Goal: Information Seeking & Learning: Learn about a topic

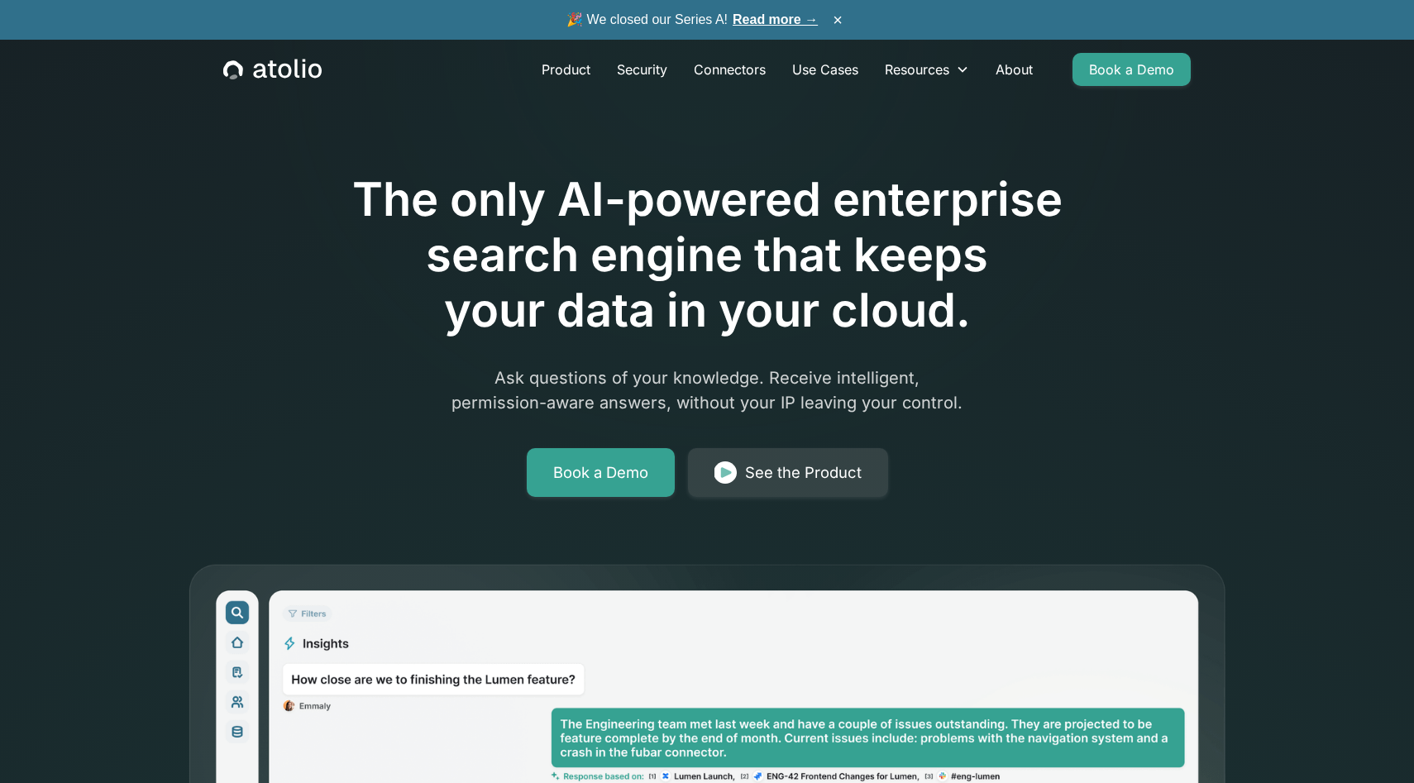
click at [800, 9] on div "🎉 We closed our Series A! Read more → ×" at bounding box center [707, 20] width 1414 height 40
click at [787, 16] on link "Read more →" at bounding box center [775, 19] width 85 height 14
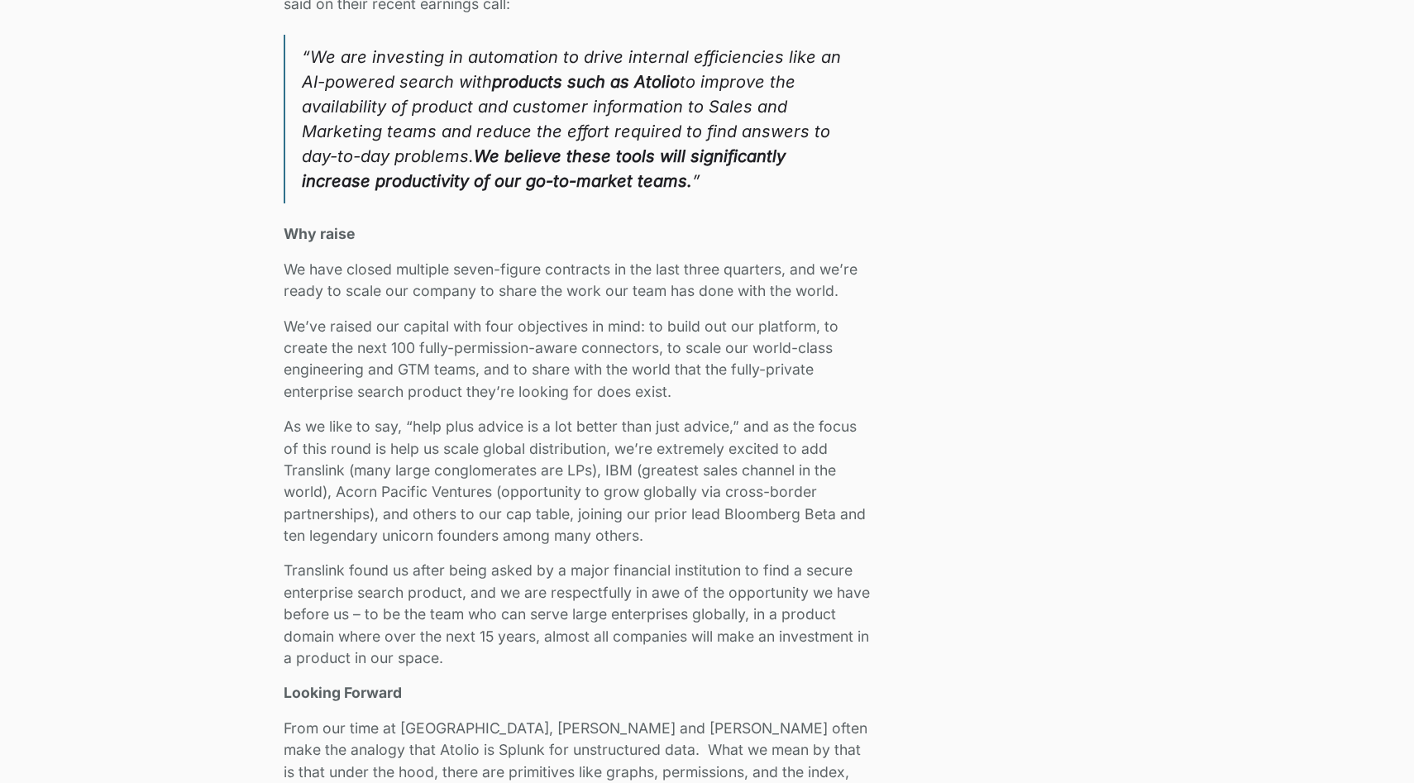
scroll to position [2592, 0]
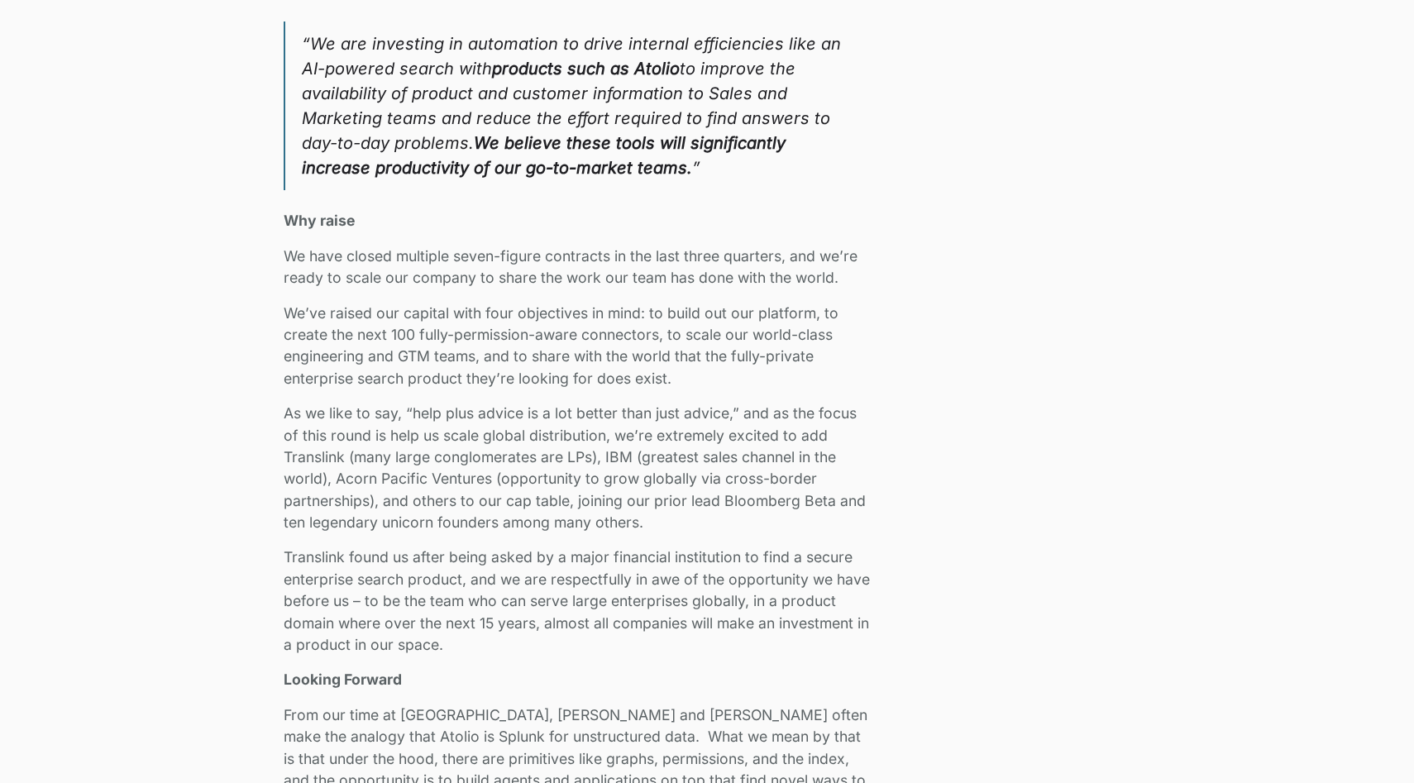
click at [478, 342] on p "We’ve raised our capital with four objectives in mind: to build out our platfor…" at bounding box center [579, 347] width 590 height 88
click at [565, 336] on p "We’ve raised our capital with four objectives in mind: to build out our platfor…" at bounding box center [579, 347] width 590 height 88
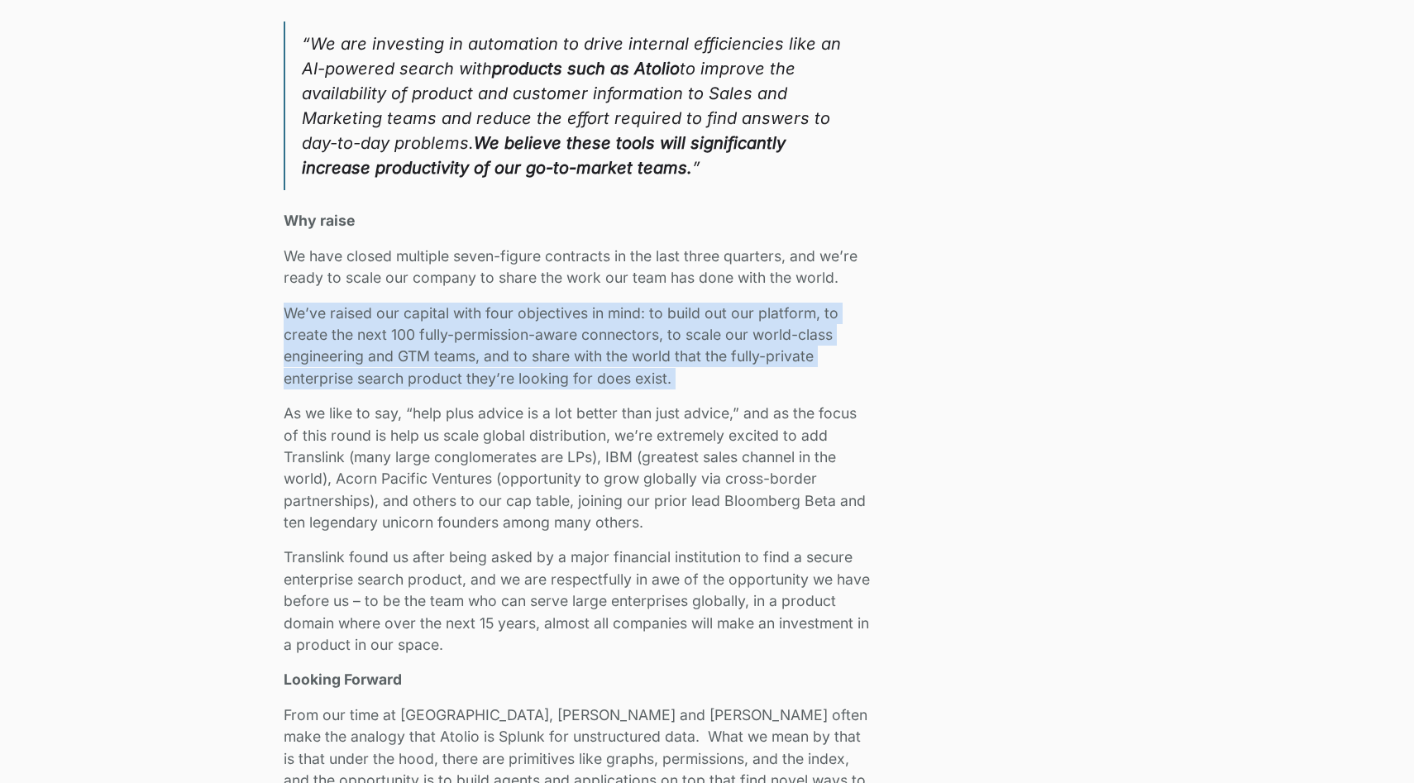
click at [565, 336] on p "We’ve raised our capital with four objectives in mind: to build out our platfor…" at bounding box center [579, 347] width 590 height 88
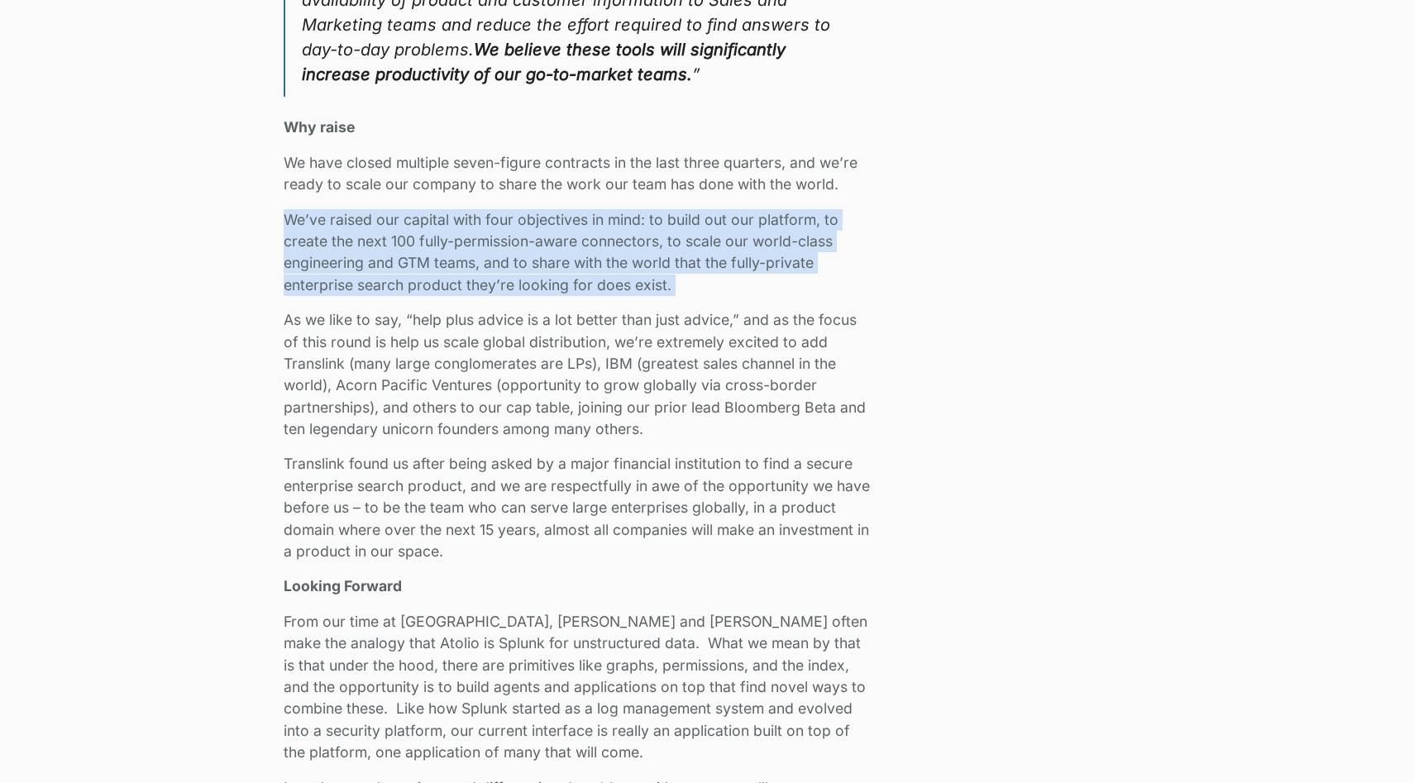
scroll to position [2691, 0]
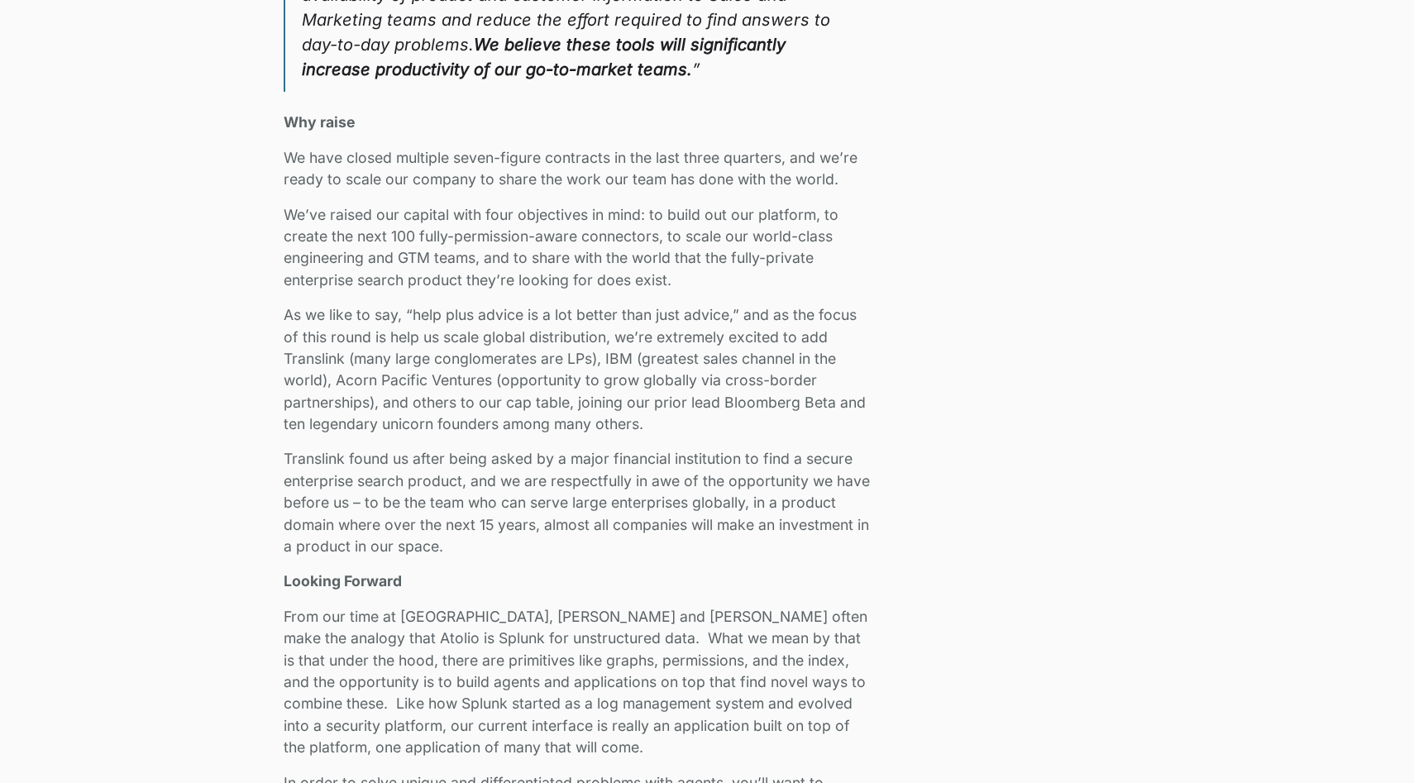
click at [565, 336] on p "As we like to say, “help plus advice is a lot better than just advice,” and as …" at bounding box center [579, 369] width 590 height 131
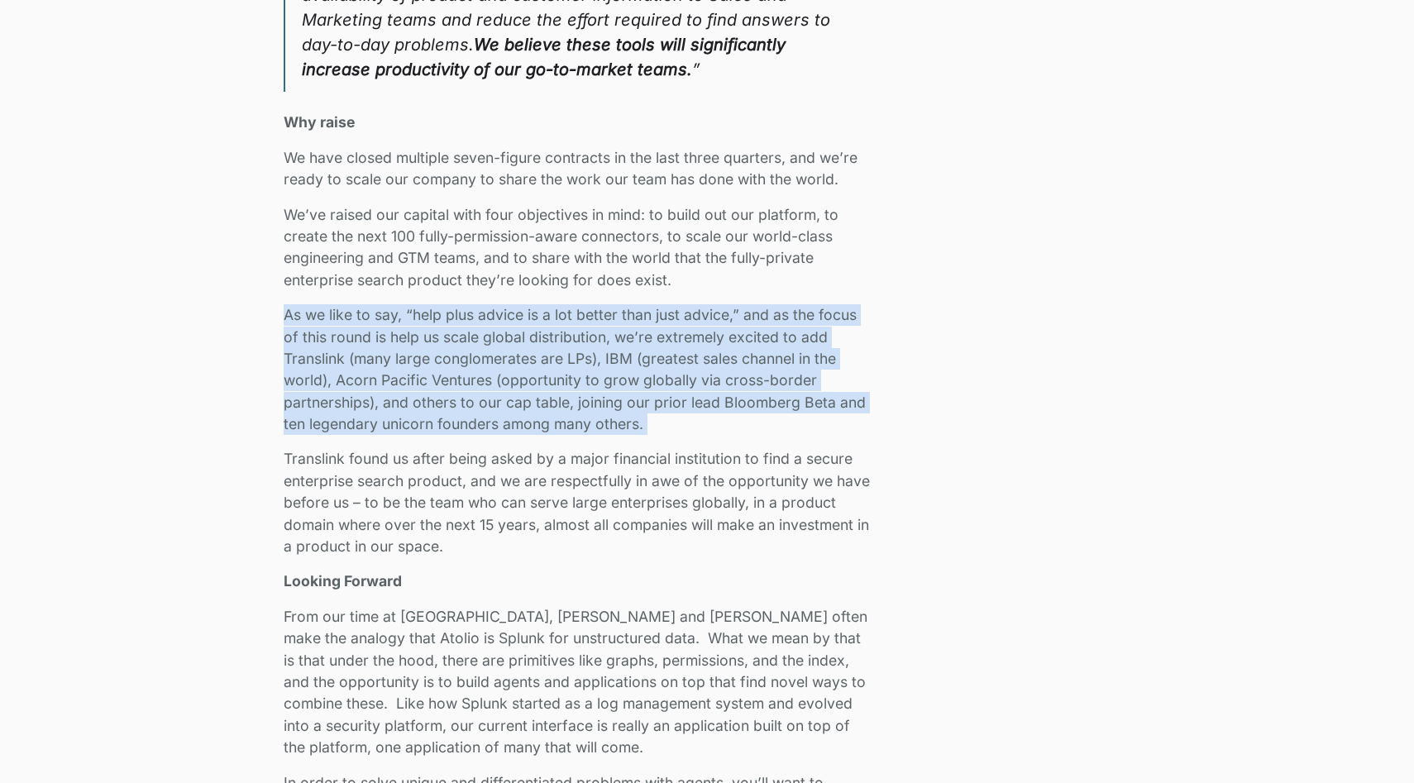
click at [565, 336] on p "As we like to say, “help plus advice is a lot better than just advice,” and as …" at bounding box center [579, 369] width 590 height 131
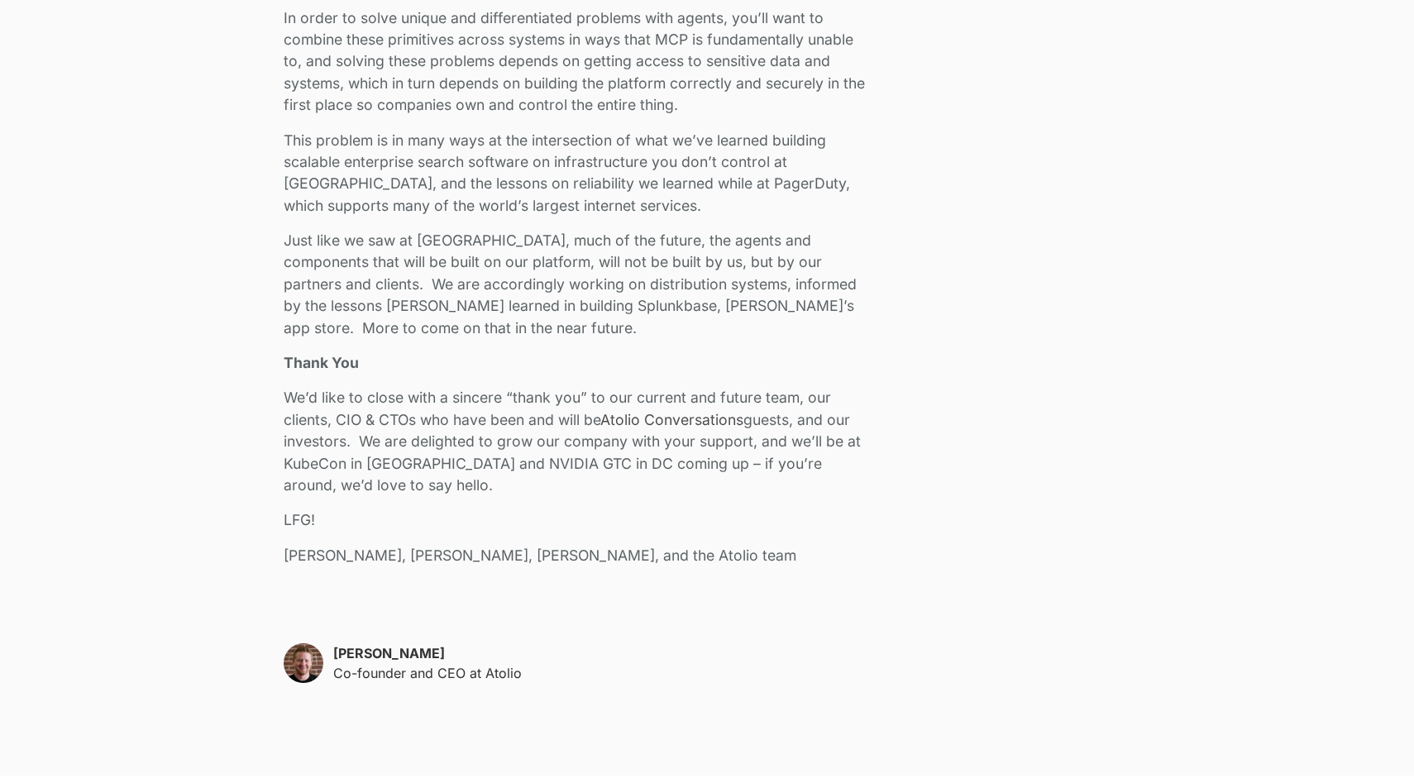
scroll to position [3460, 0]
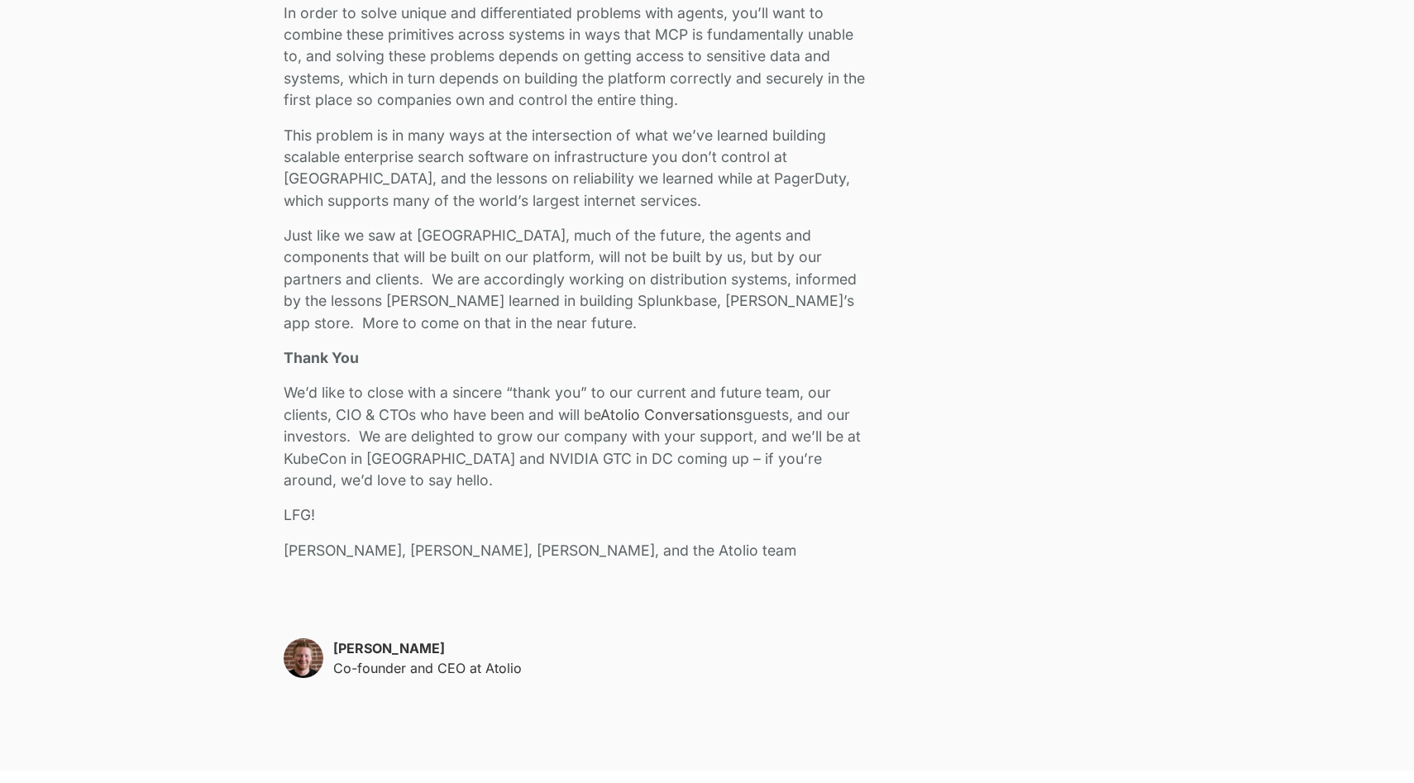
click at [509, 264] on p "Just like we saw at Splunk, much of the future, the agents and components that …" at bounding box center [579, 279] width 590 height 109
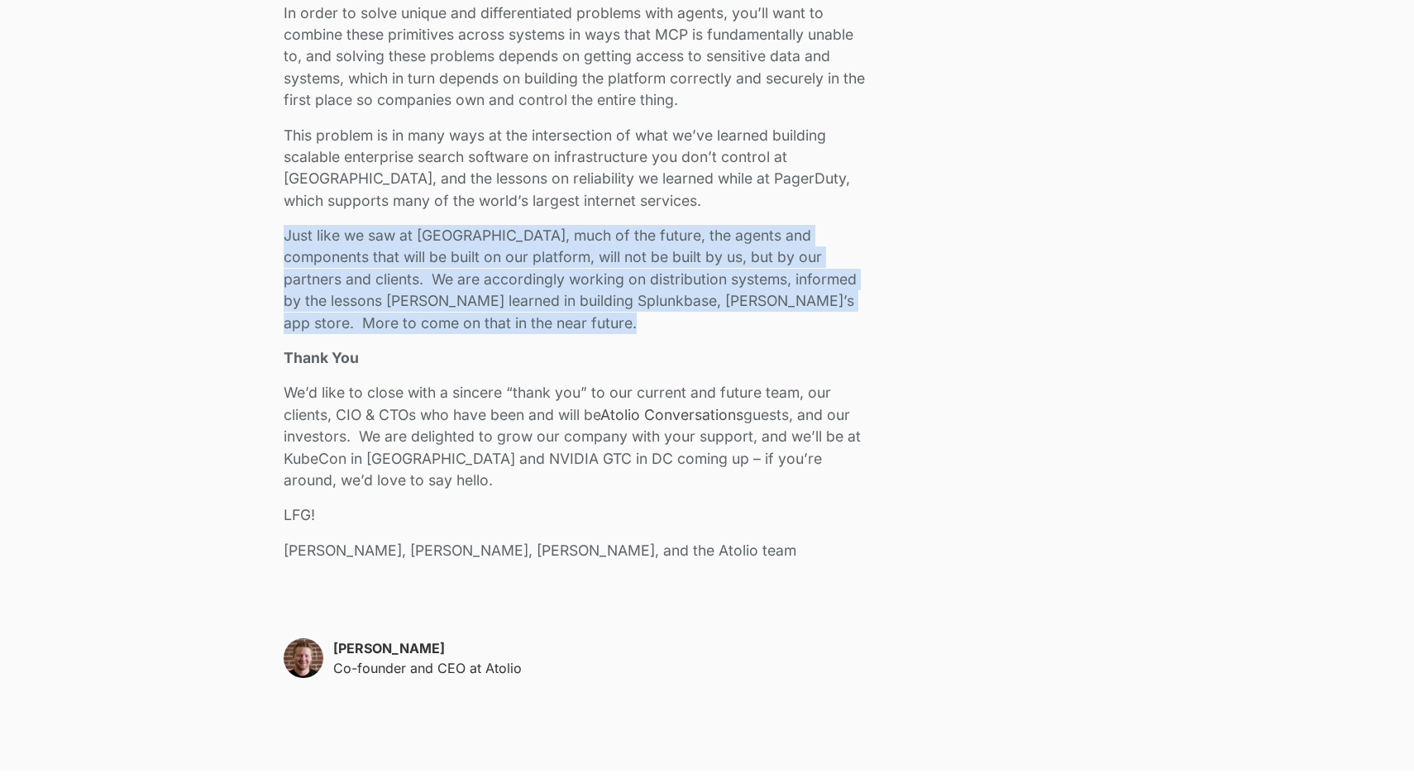
click at [509, 264] on p "Just like we saw at Splunk, much of the future, the agents and components that …" at bounding box center [579, 279] width 590 height 109
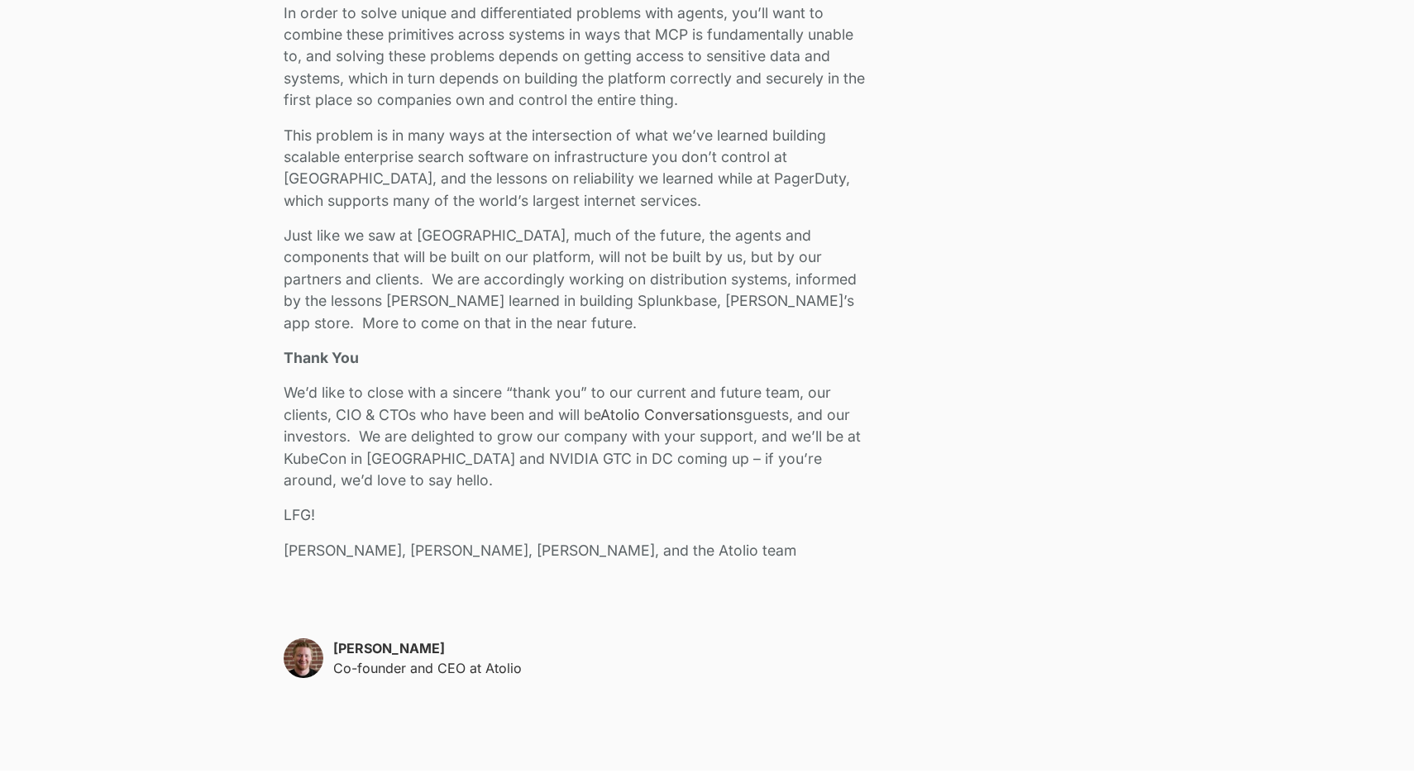
click at [413, 649] on p "David Lanstein" at bounding box center [427, 648] width 189 height 20
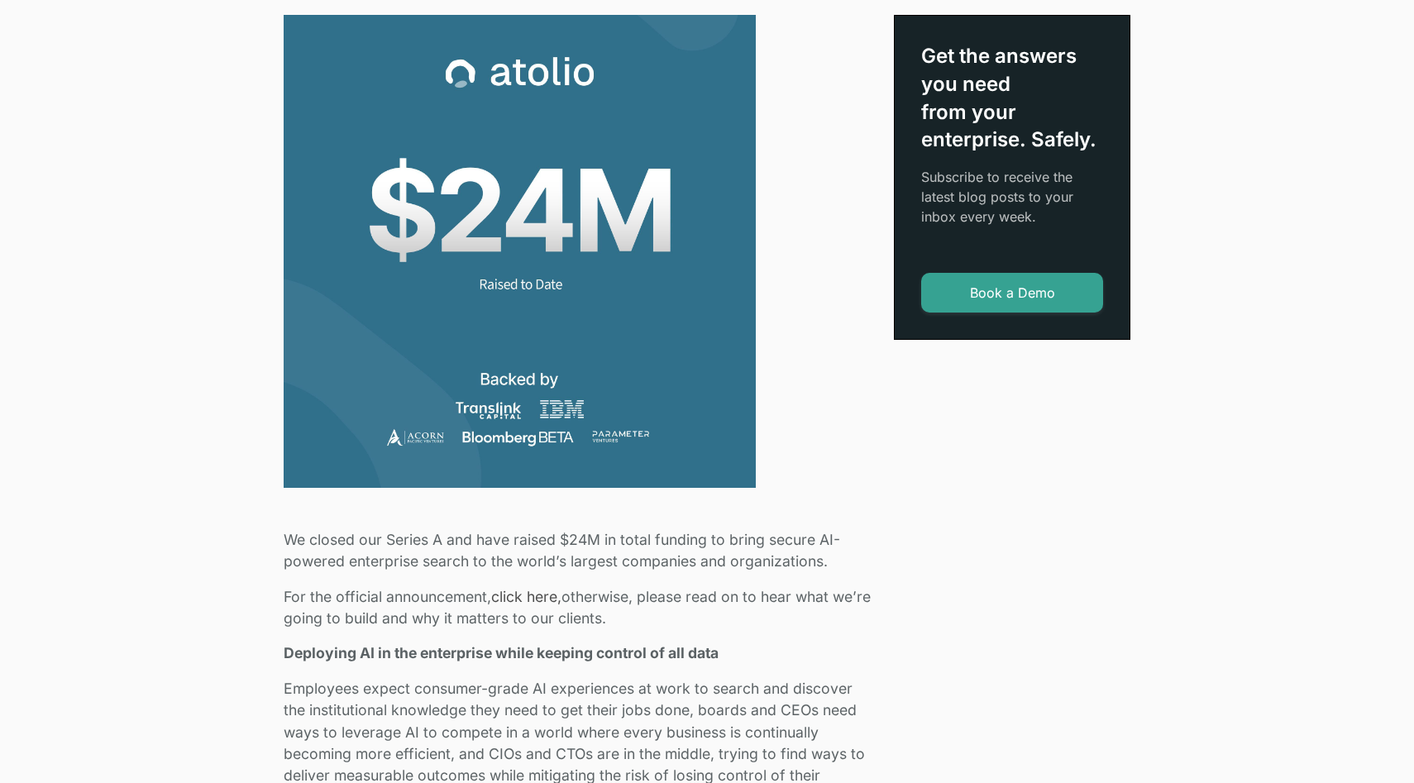
scroll to position [0, 0]
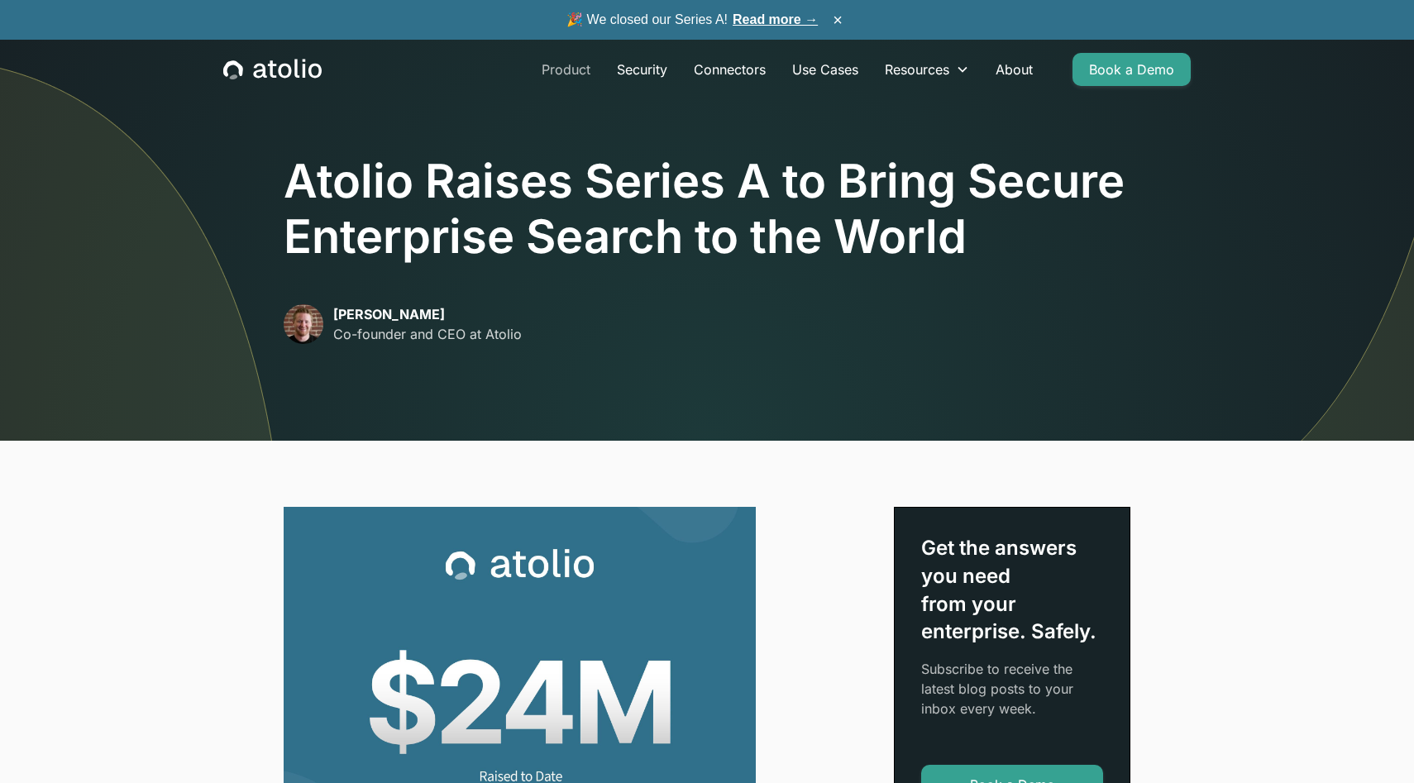
click at [562, 83] on link "Product" at bounding box center [565, 69] width 75 height 33
